Goal: Transaction & Acquisition: Purchase product/service

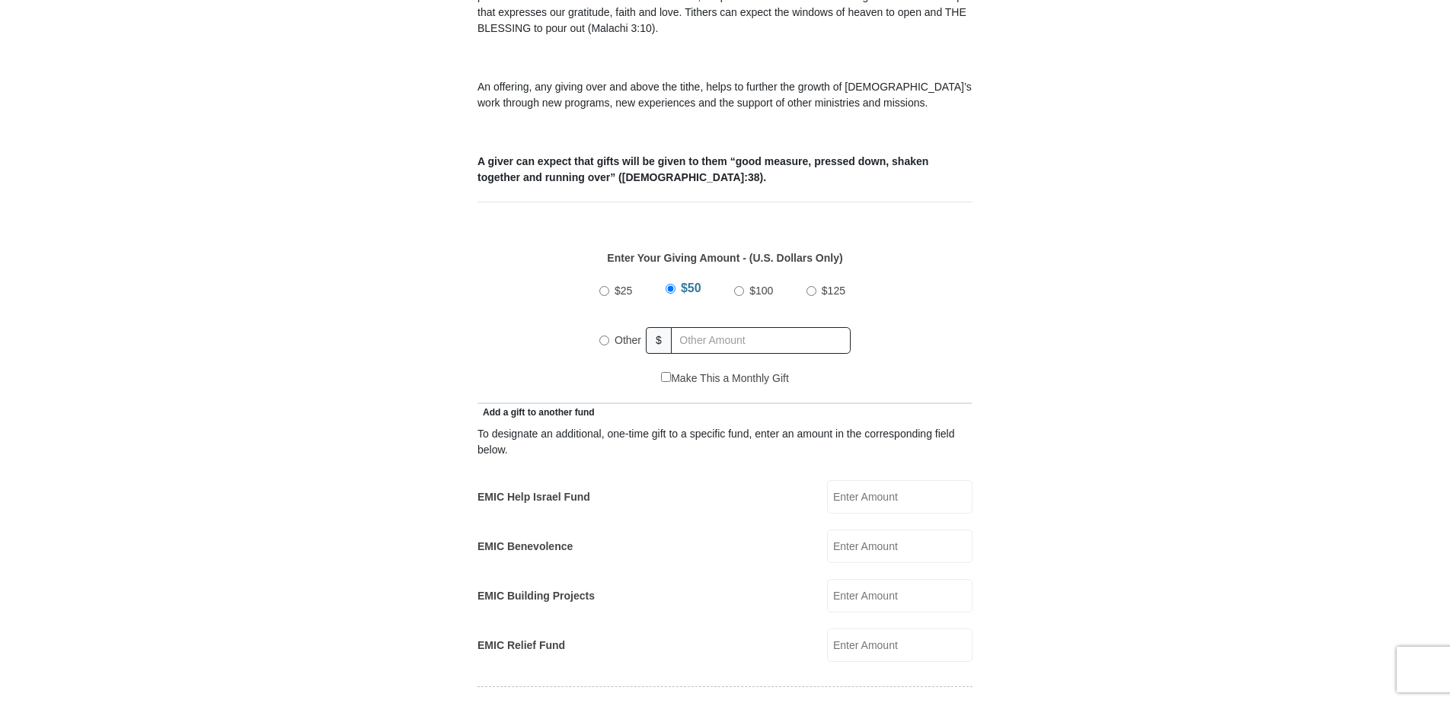
scroll to position [533, 0]
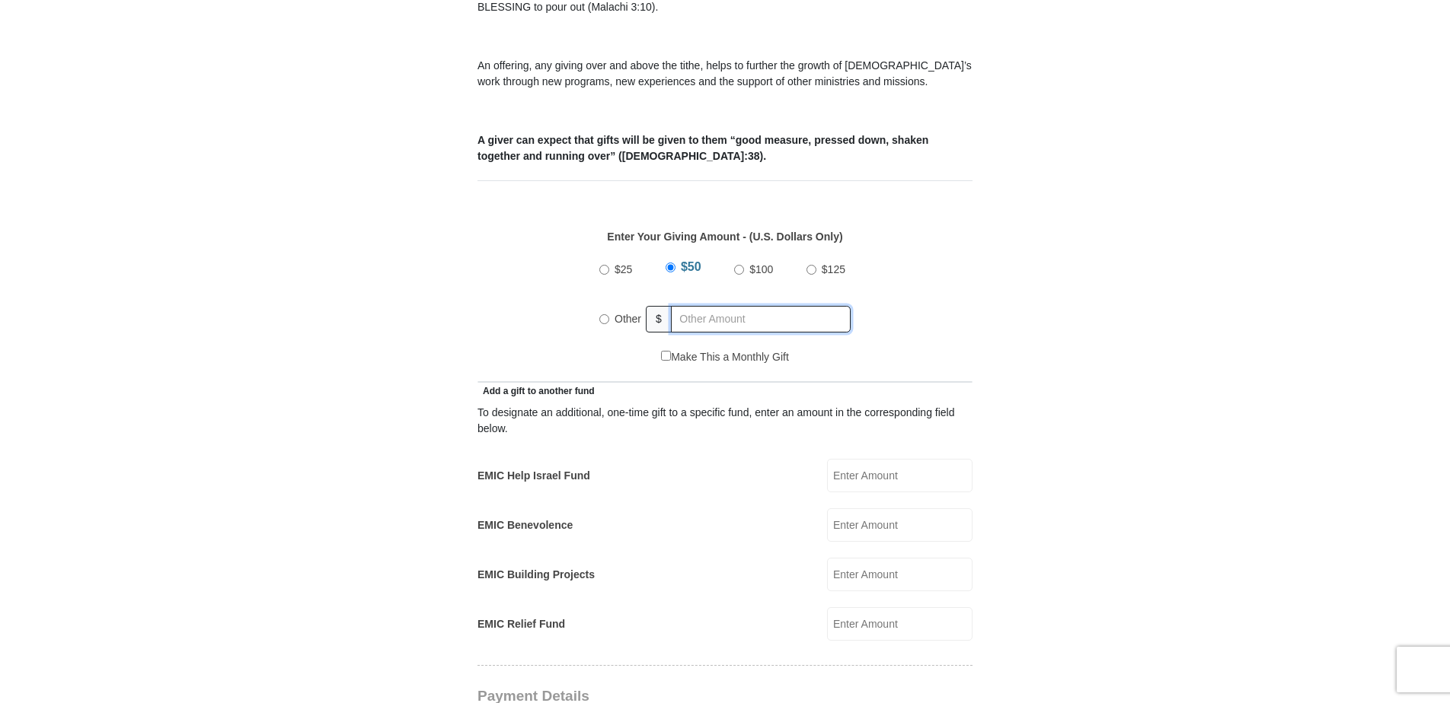
radio input "true"
click at [701, 306] on input "text" at bounding box center [763, 319] width 174 height 27
type input "347.00"
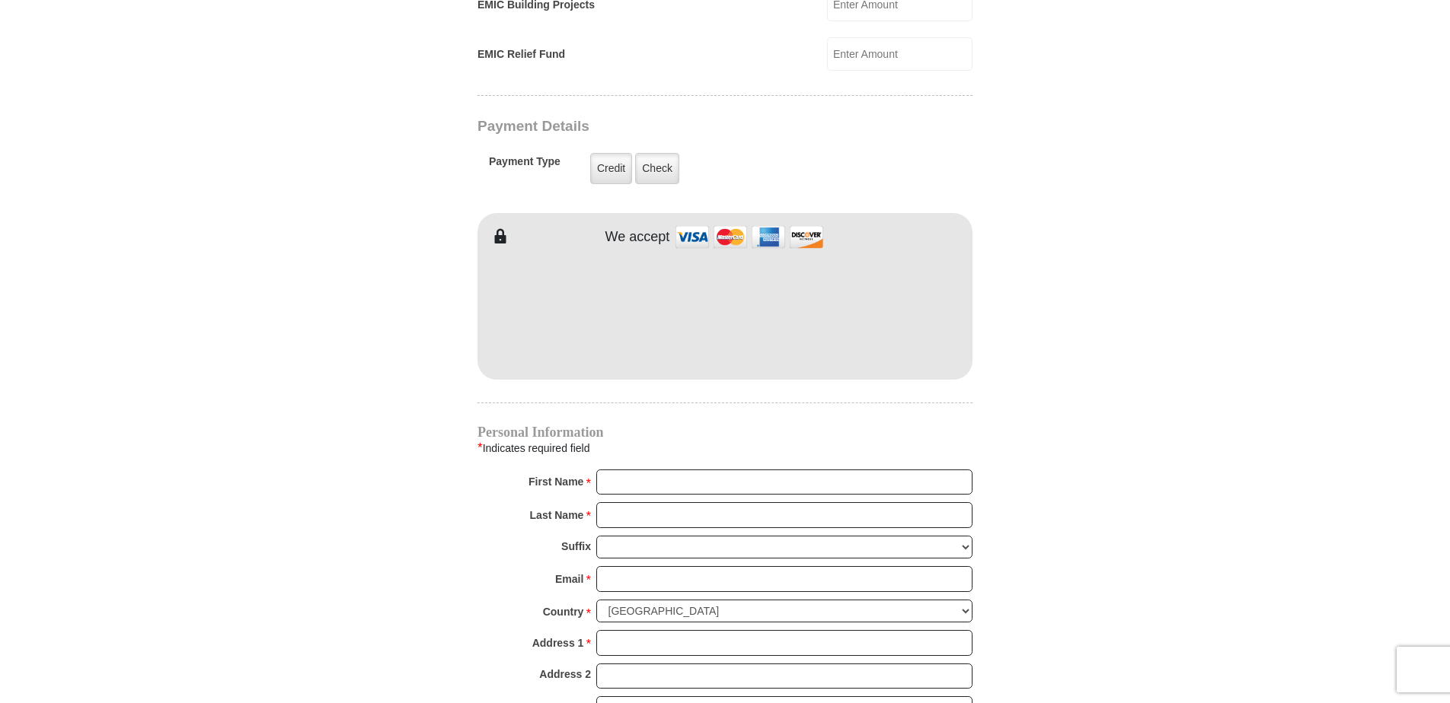
scroll to position [1218, 0]
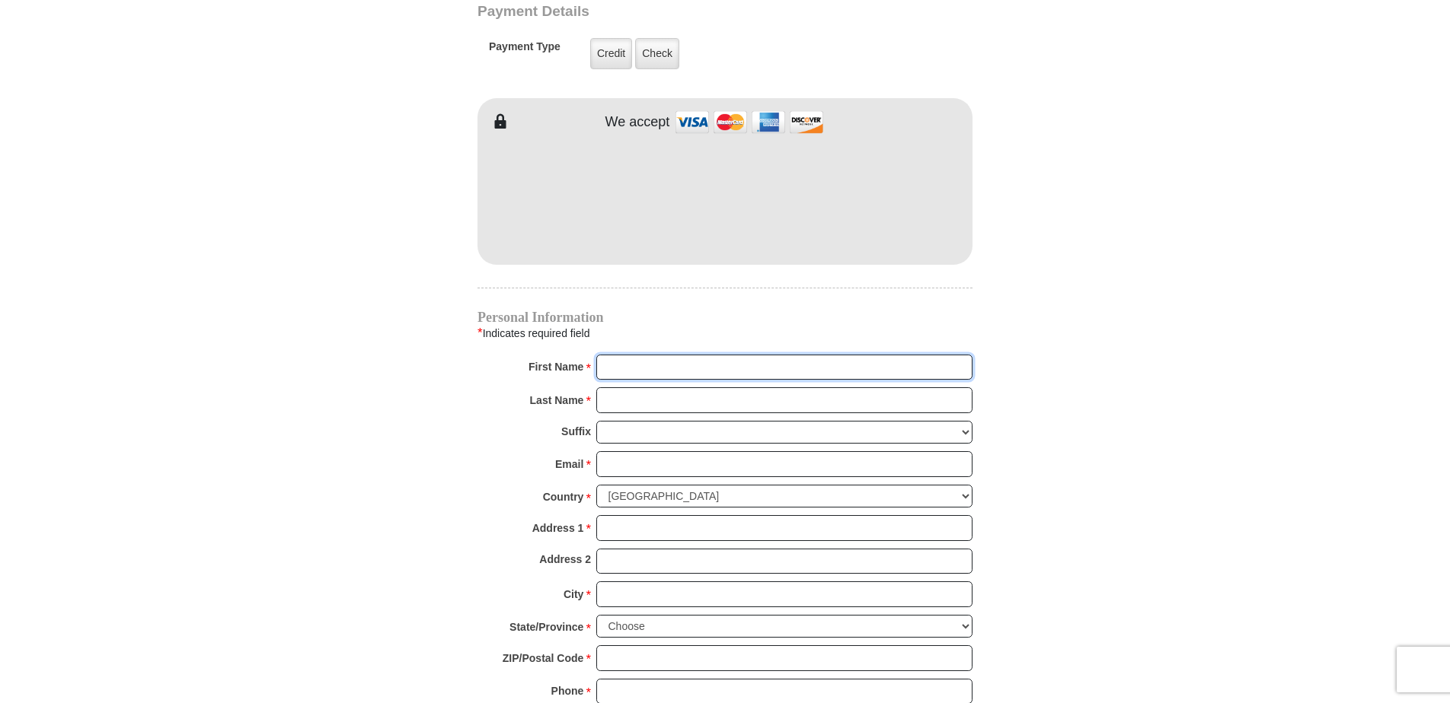
click at [657, 355] on input "First Name *" at bounding box center [784, 368] width 376 height 26
type input "Charles"
type input "BLAKE"
type input "cablake@clbsystems.com"
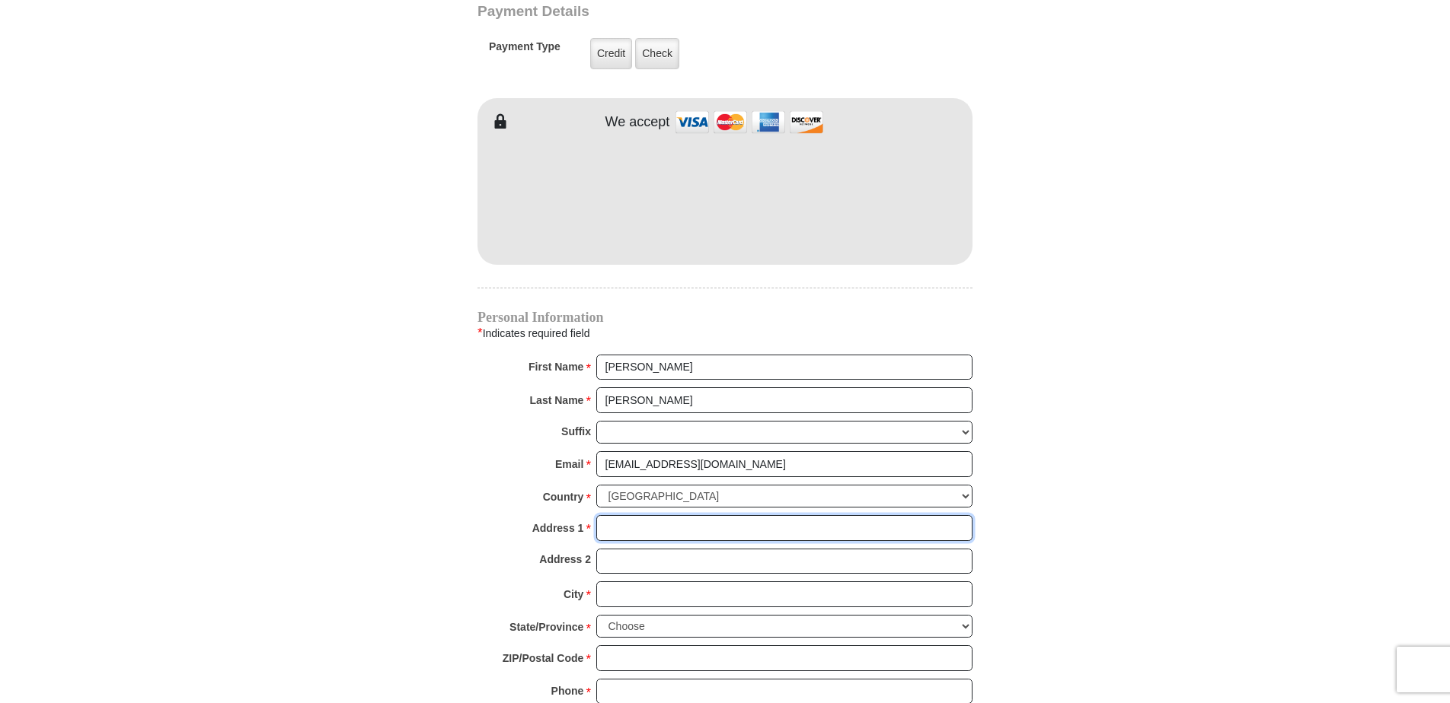
type input "8216 Beltmill Parkway"
type input "Fort Worth"
select select "TX"
type input "76131-3190"
type input "8059466971"
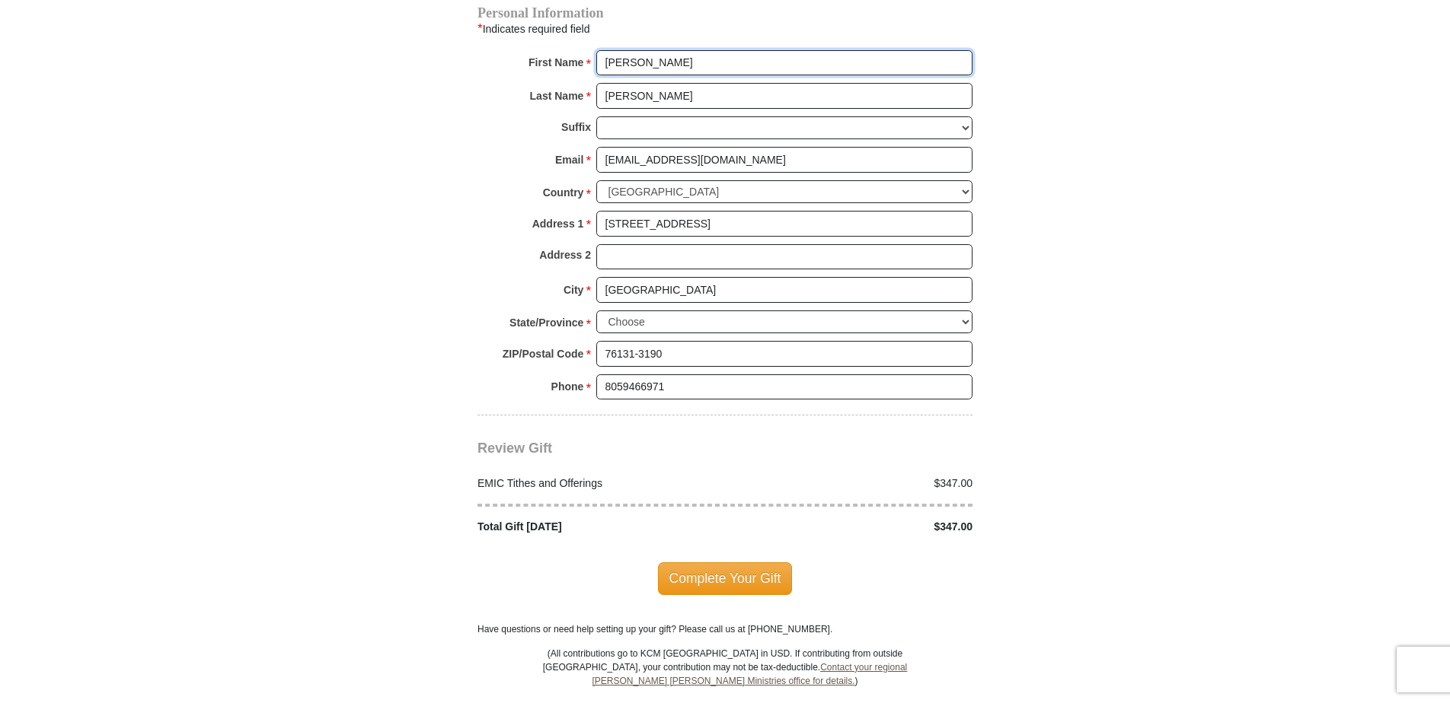
scroll to position [1599, 0]
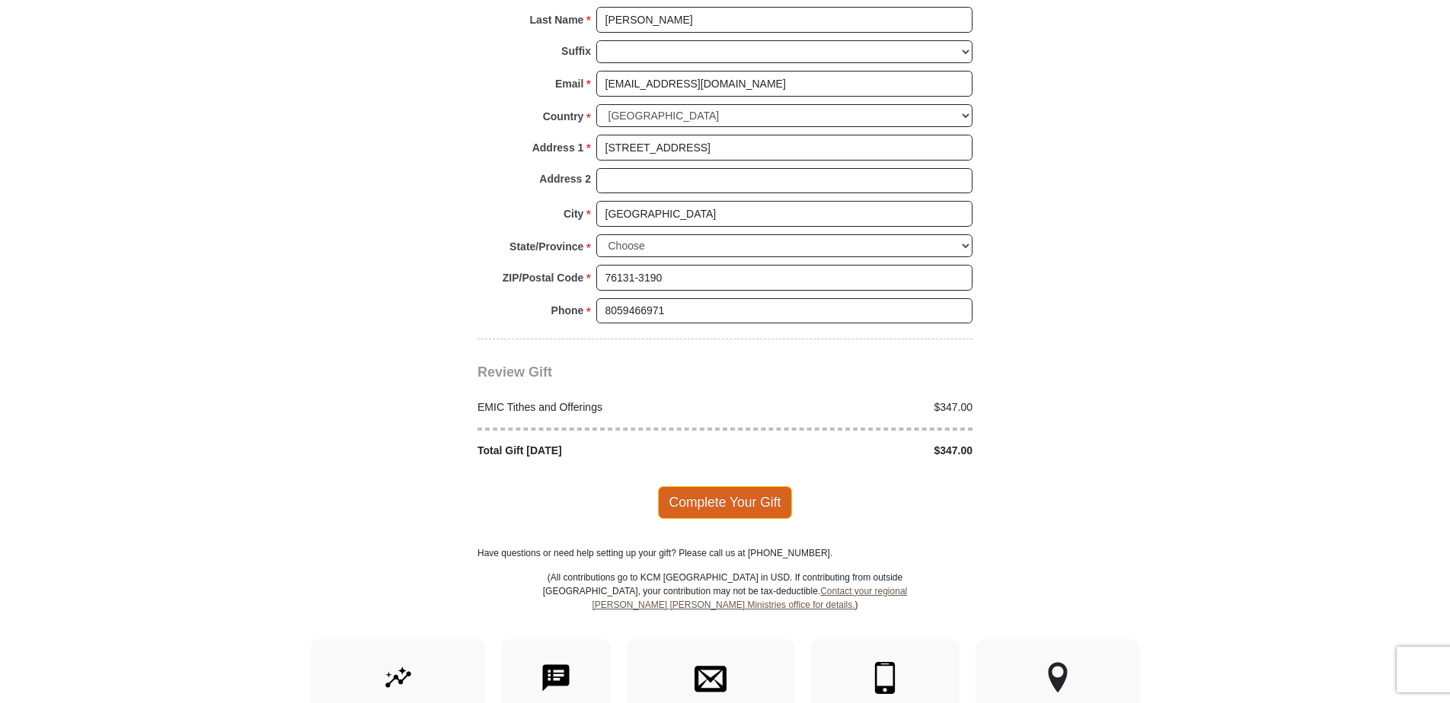
click at [739, 486] on span "Complete Your Gift" at bounding box center [725, 502] width 135 height 32
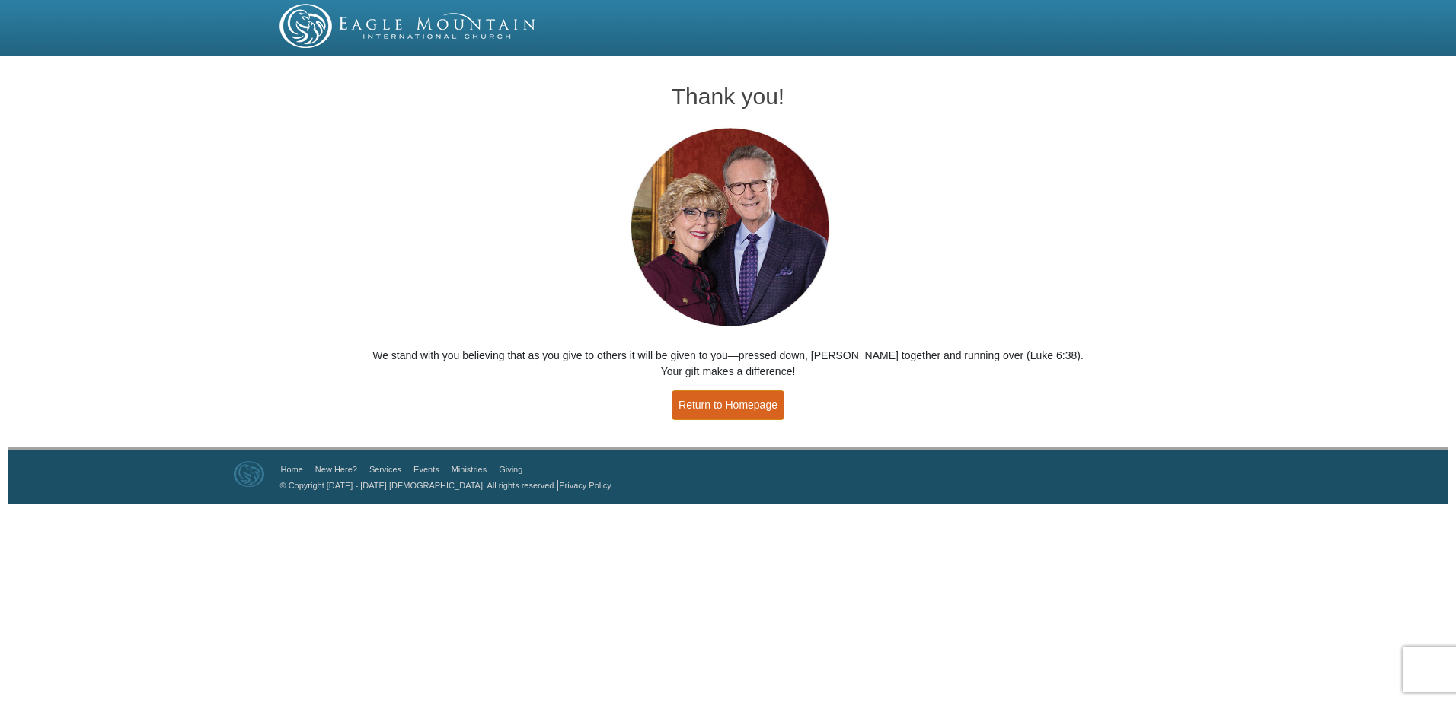
click at [742, 407] on link "Return to Homepage" at bounding box center [728, 406] width 113 height 30
